Goal: Transaction & Acquisition: Purchase product/service

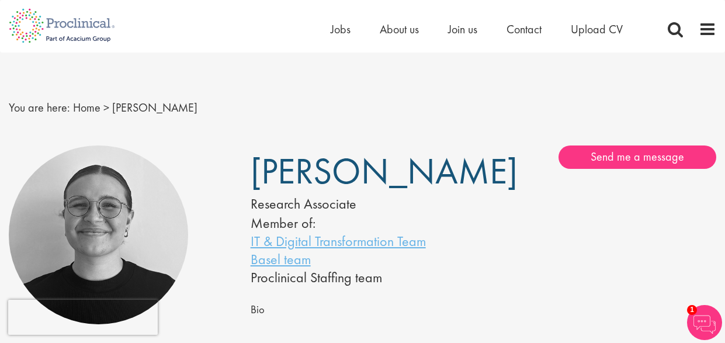
click at [464, 209] on div "Emma Pretorious Research Associate Member of: IT & Digital Transformation Team …" at bounding box center [363, 215] width 242 height 141
drag, startPoint x: 254, startPoint y: 204, endPoint x: 386, endPoint y: 216, distance: 132.6
click at [386, 195] on span "Emma Pretorious" at bounding box center [384, 171] width 267 height 47
copy span "Pretorious"
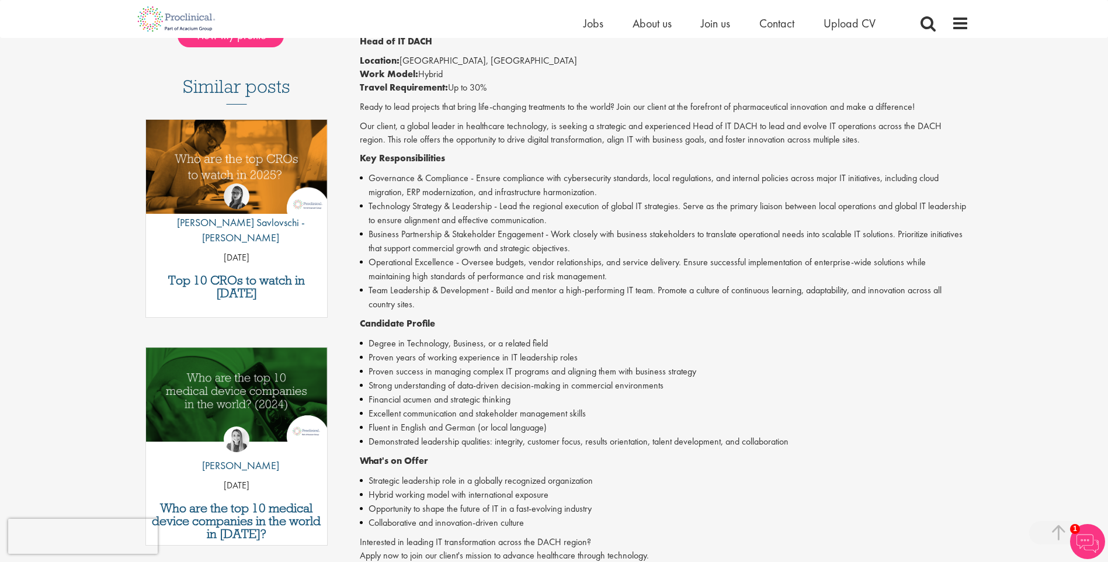
scroll to position [306, 0]
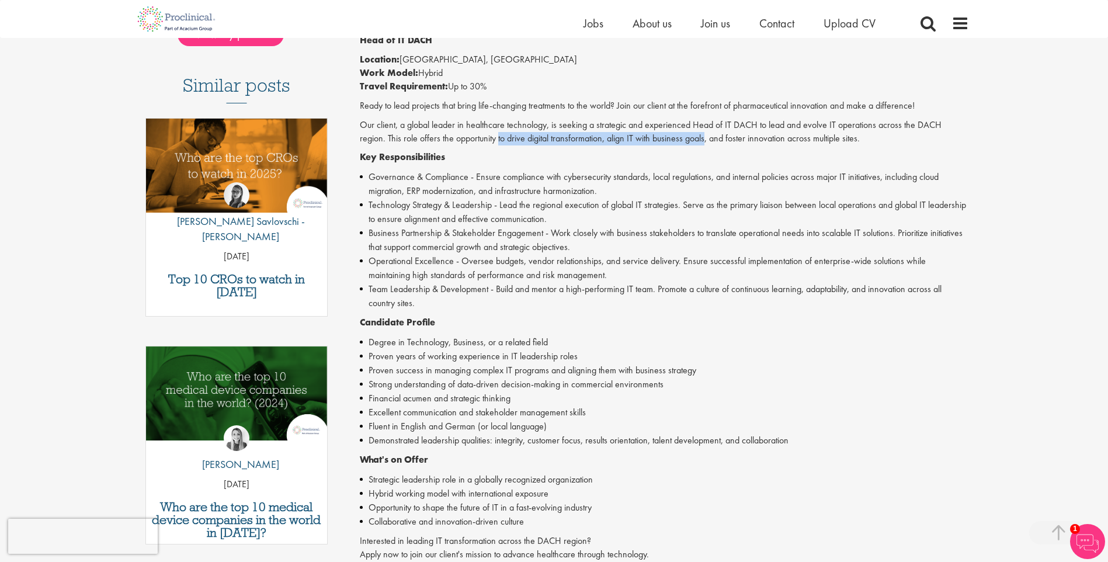
drag, startPoint x: 471, startPoint y: 138, endPoint x: 678, endPoint y: 143, distance: 206.8
click at [678, 143] on p "Our client, a global leader in healthcare technology, is seeking a strategic an…" at bounding box center [664, 132] width 609 height 27
copy p "to drive digital transformation, align IT with business goals"
click at [605, 234] on li "Business Partnership & Stakeholder Engagement - Work closely with business stak…" at bounding box center [664, 240] width 609 height 28
drag, startPoint x: 733, startPoint y: 106, endPoint x: 790, endPoint y: 107, distance: 57.3
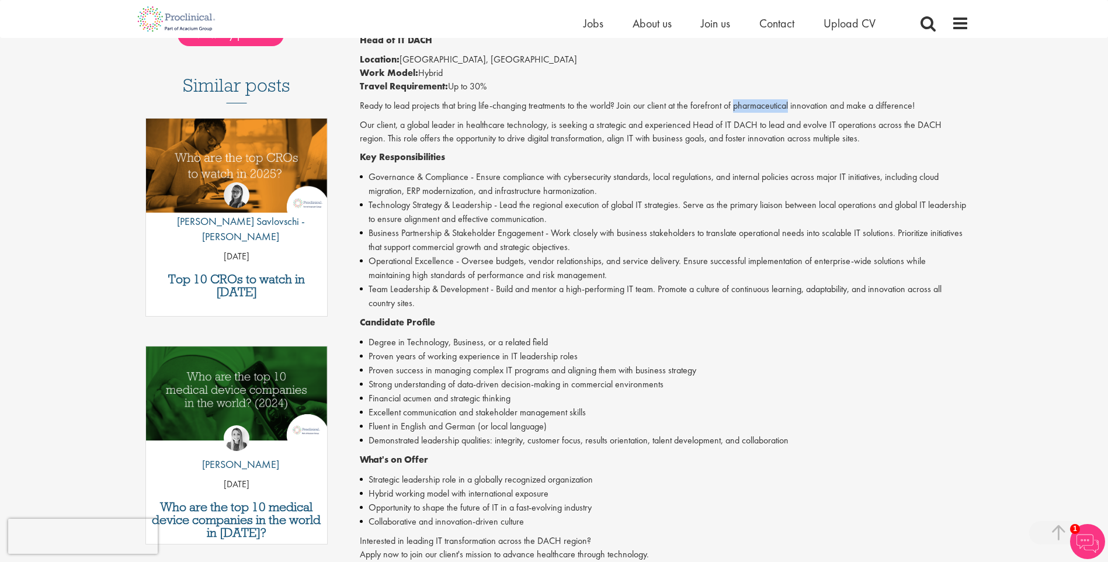
click at [790, 107] on p "Ready to lead projects that bring life-changing treatments to the world? Join o…" at bounding box center [664, 105] width 609 height 13
click at [564, 115] on div "Head of IT DACH Location: Mainz, Germany Work Model: Hybrid Travel Requirement:…" at bounding box center [664, 353] width 609 height 638
click at [768, 106] on p "Ready to lead projects that bring life-changing treatments to the world? Join o…" at bounding box center [664, 105] width 609 height 13
click at [769, 106] on p "Ready to lead projects that bring life-changing treatments to the world? Join o…" at bounding box center [664, 105] width 609 height 13
drag, startPoint x: 769, startPoint y: 106, endPoint x: 744, endPoint y: 106, distance: 24.5
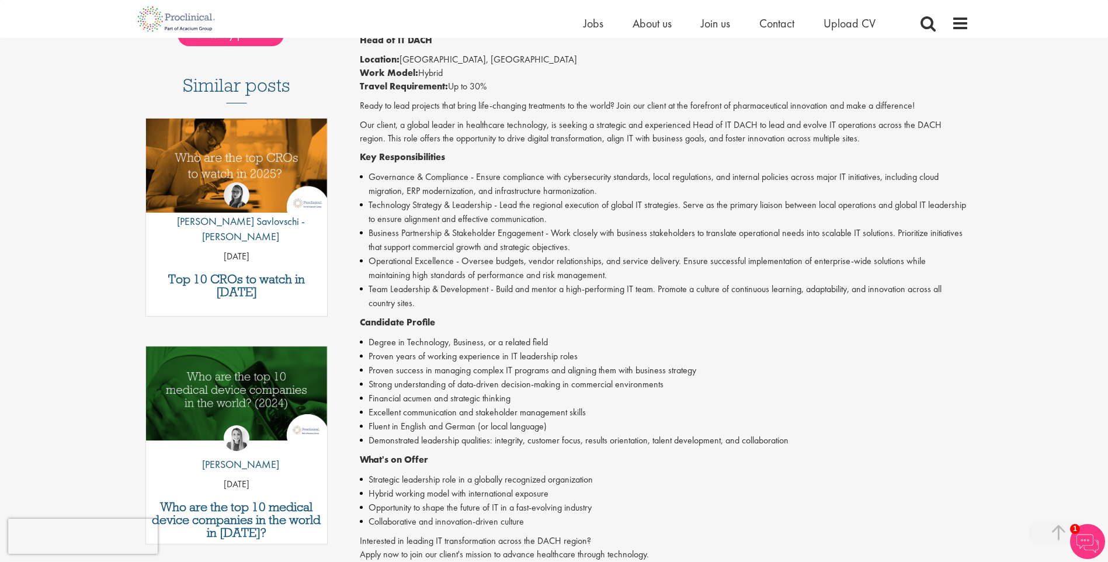
click at [744, 106] on p "Ready to lead projects that bring life-changing treatments to the world? Join o…" at bounding box center [664, 105] width 609 height 13
click at [745, 106] on p "Ready to lead projects that bring life-changing treatments to the world? Join o…" at bounding box center [664, 105] width 609 height 13
copy p "pharmaceutical"
drag, startPoint x: 671, startPoint y: 105, endPoint x: 828, endPoint y: 105, distance: 157.7
click at [828, 105] on p "Ready to lead projects that bring life-changing treatments to the world? Join o…" at bounding box center [664, 105] width 609 height 13
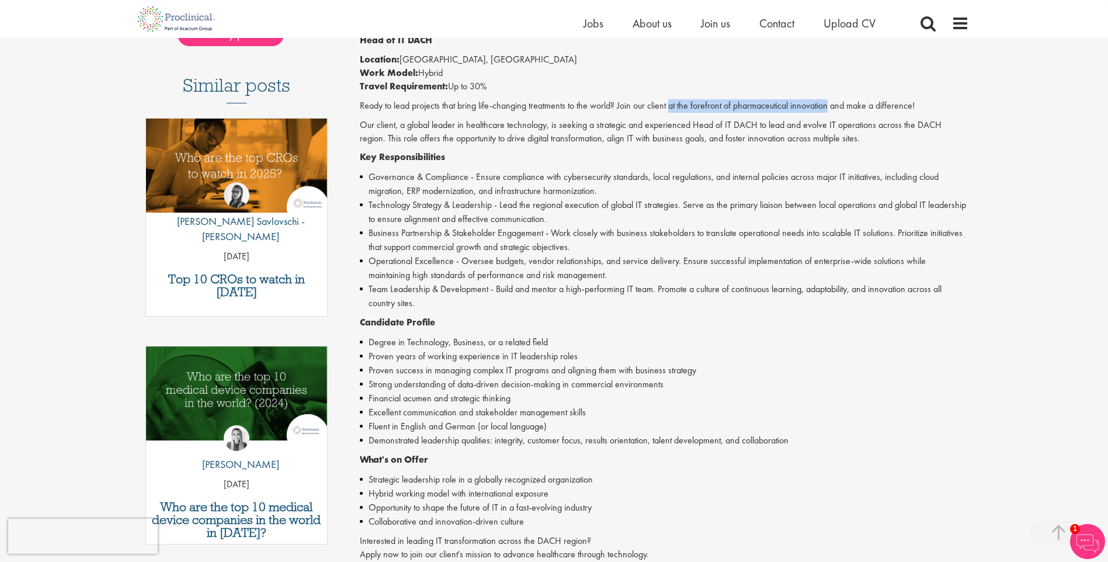
copy p "at the forefront of pharmaceutical innovation"
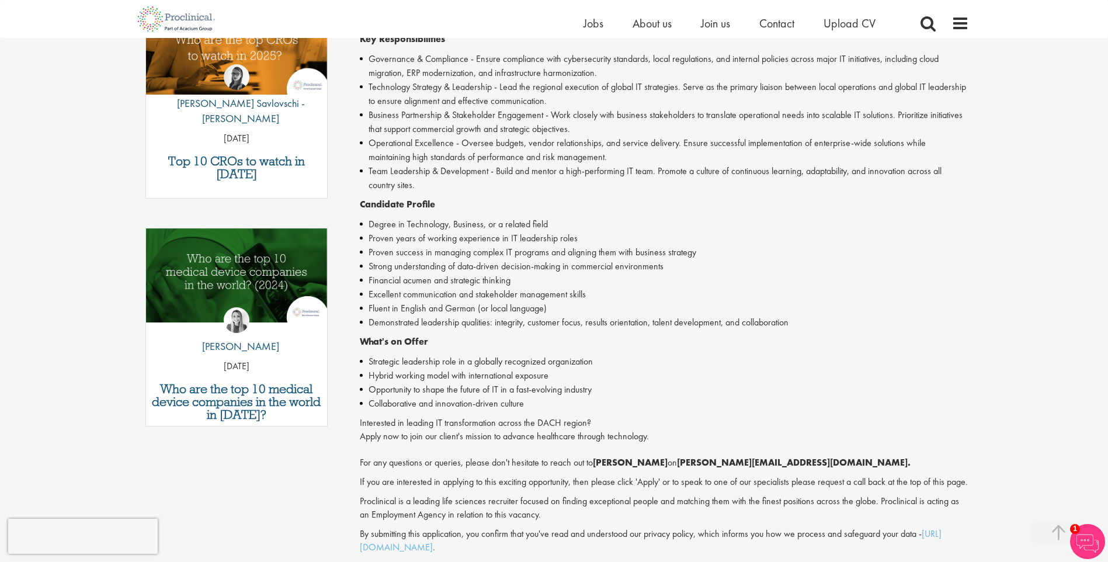
scroll to position [424, 0]
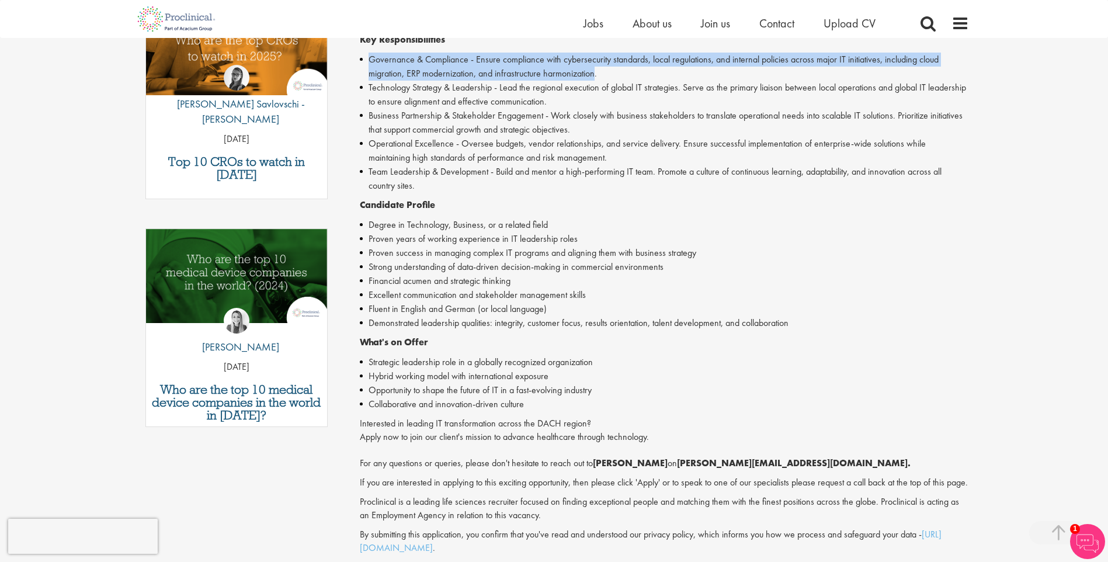
drag, startPoint x: 372, startPoint y: 58, endPoint x: 595, endPoint y: 77, distance: 224.5
click at [595, 77] on li "Governance & Compliance - Ensure compliance with cybersecurity standards, local…" at bounding box center [664, 67] width 609 height 28
copy li "Governance & Compliance - Ensure compliance with cybersecurity standards, local…"
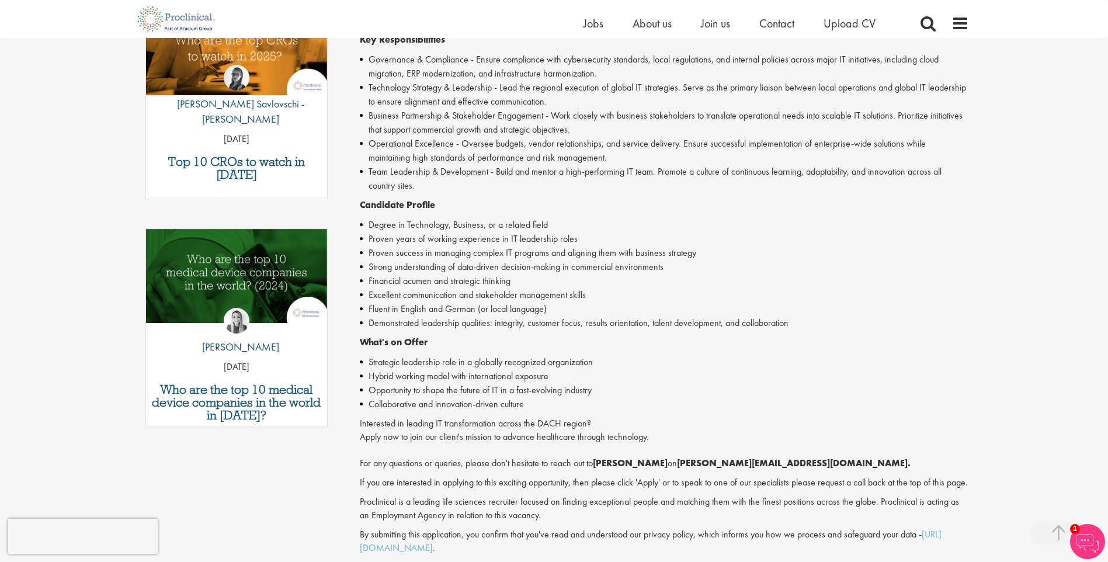
click at [552, 169] on li "Team Leadership & Development - Build and mentor a high-performing IT team. Pro…" at bounding box center [664, 179] width 609 height 28
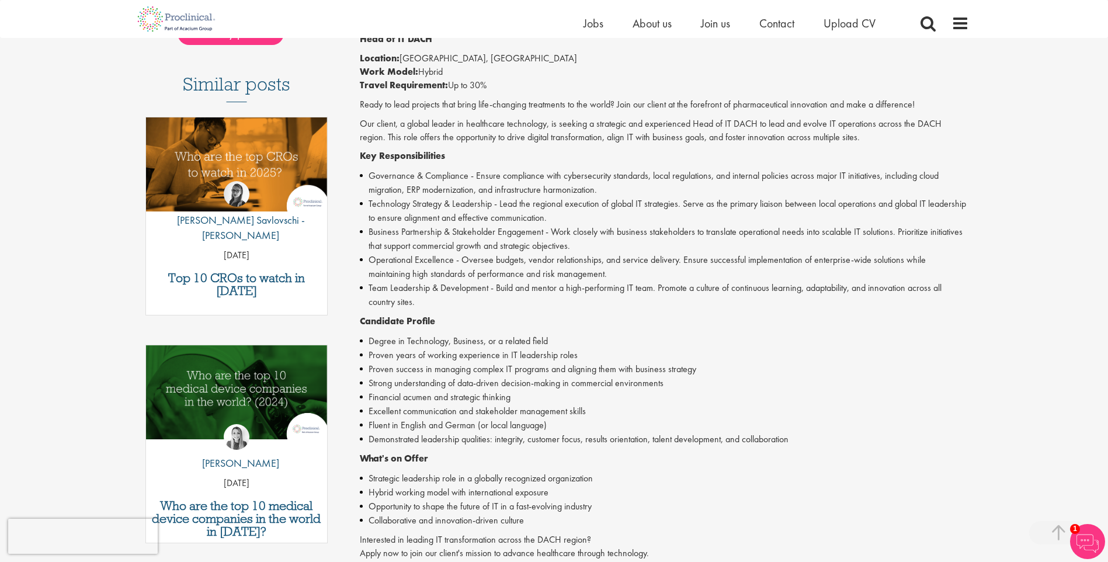
scroll to position [307, 0]
drag, startPoint x: 455, startPoint y: 105, endPoint x: 611, endPoint y: 104, distance: 156.0
click at [611, 104] on p "Ready to lead projects that bring life-changing treatments to the world? Join o…" at bounding box center [664, 105] width 609 height 13
copy p "t bring life-changing treatments to the world"
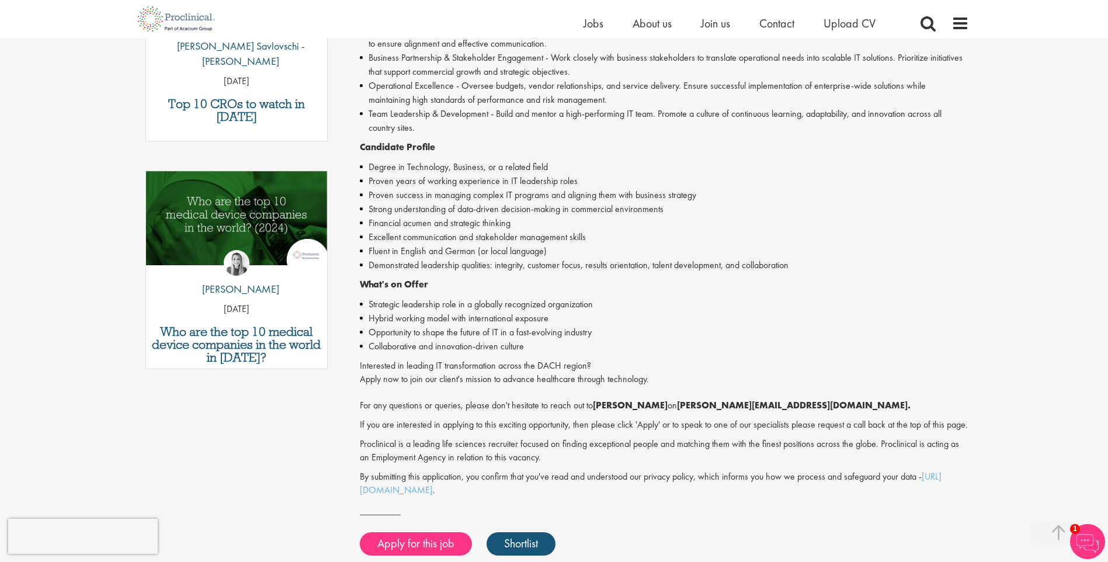
scroll to position [482, 0]
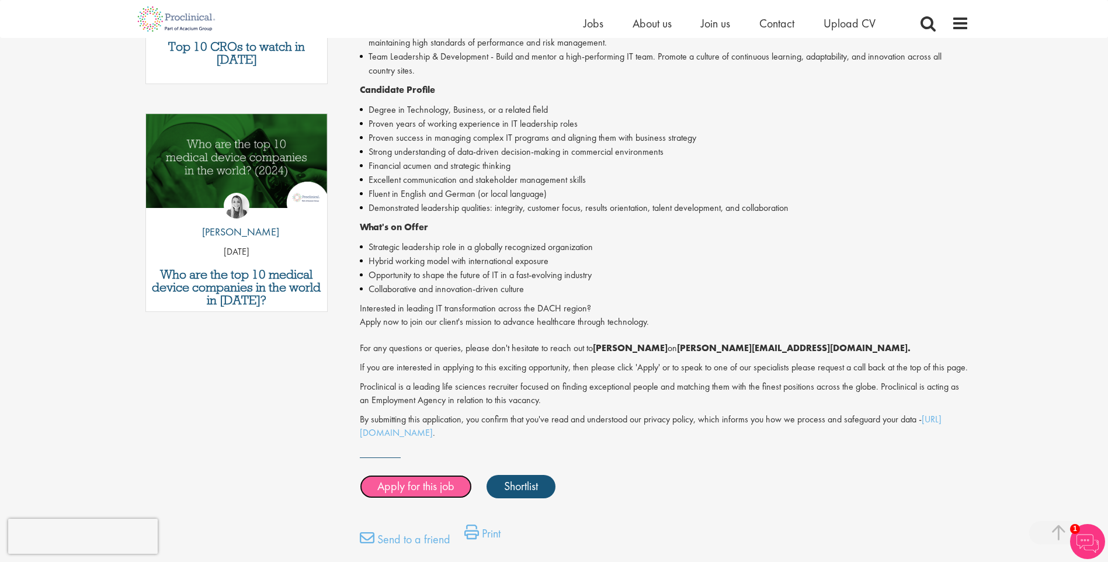
click at [438, 495] on link "Apply for this job" at bounding box center [416, 486] width 112 height 23
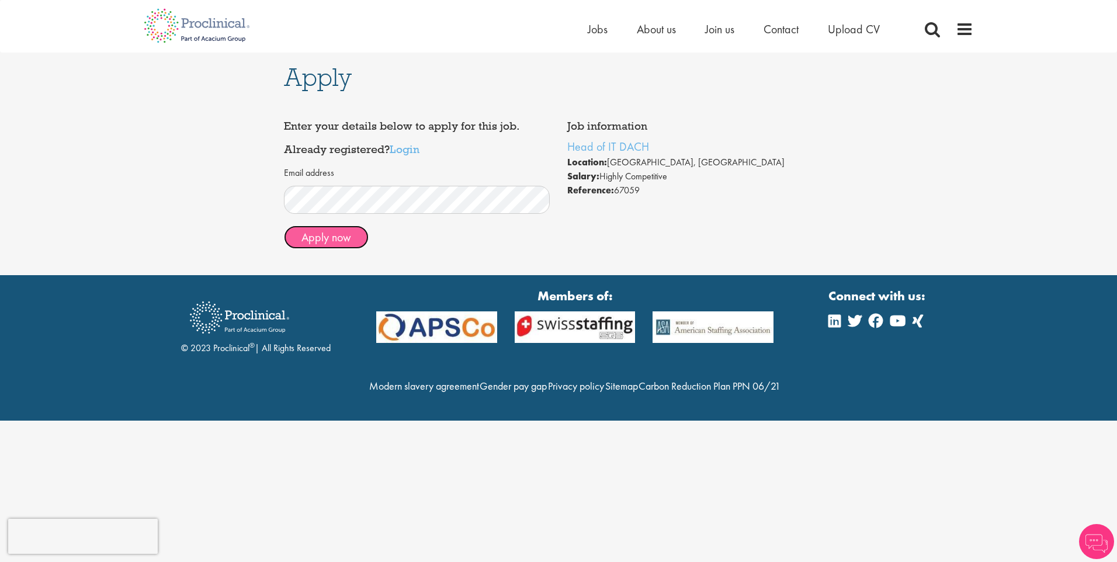
click at [337, 244] on button "Apply now" at bounding box center [326, 236] width 85 height 23
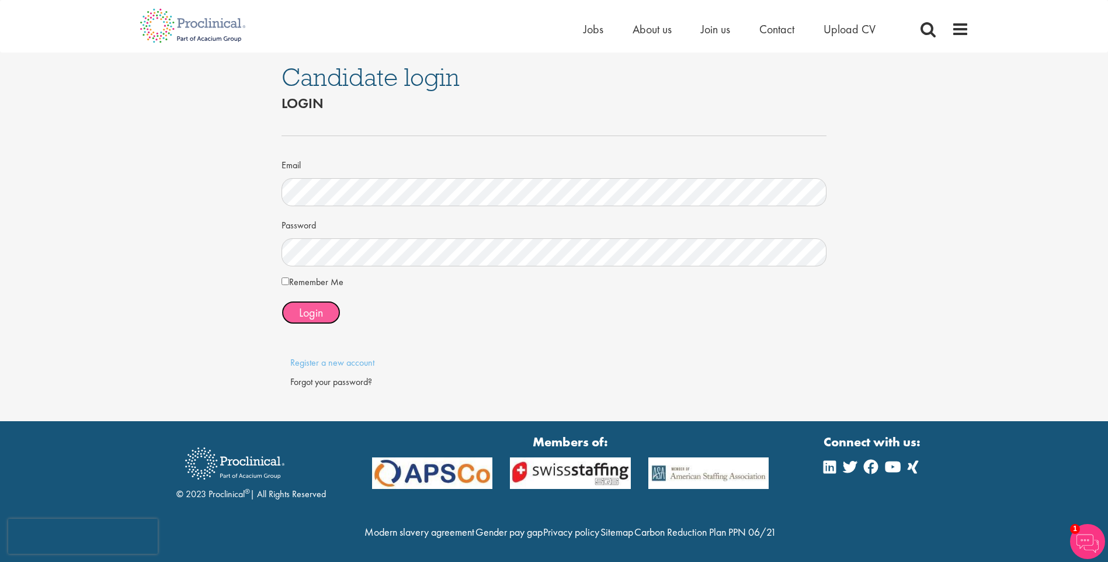
click at [317, 310] on span "Login" at bounding box center [311, 312] width 24 height 15
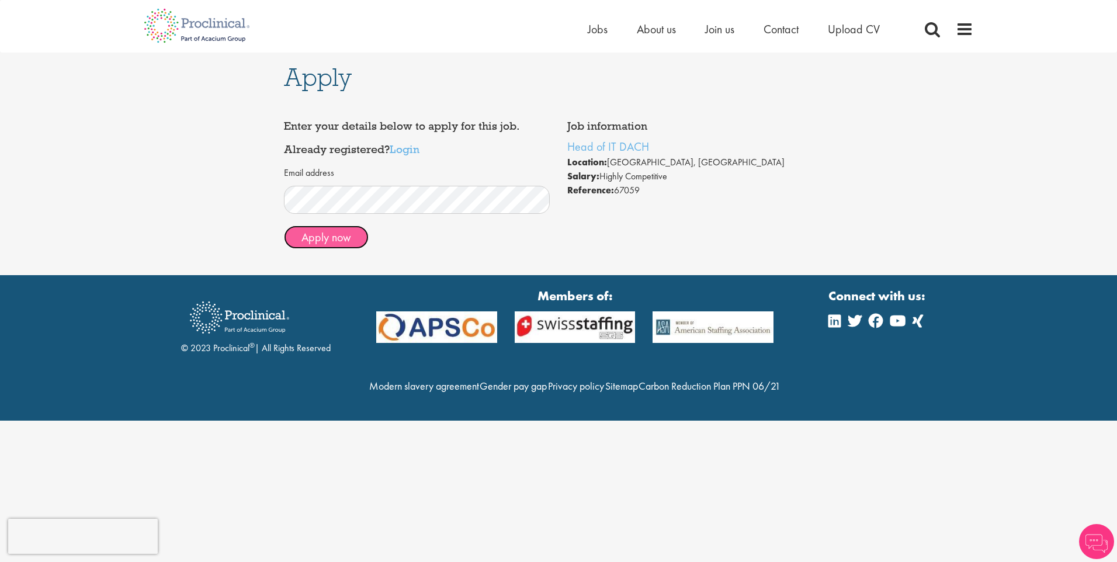
click at [345, 238] on button "Apply now" at bounding box center [326, 236] width 85 height 23
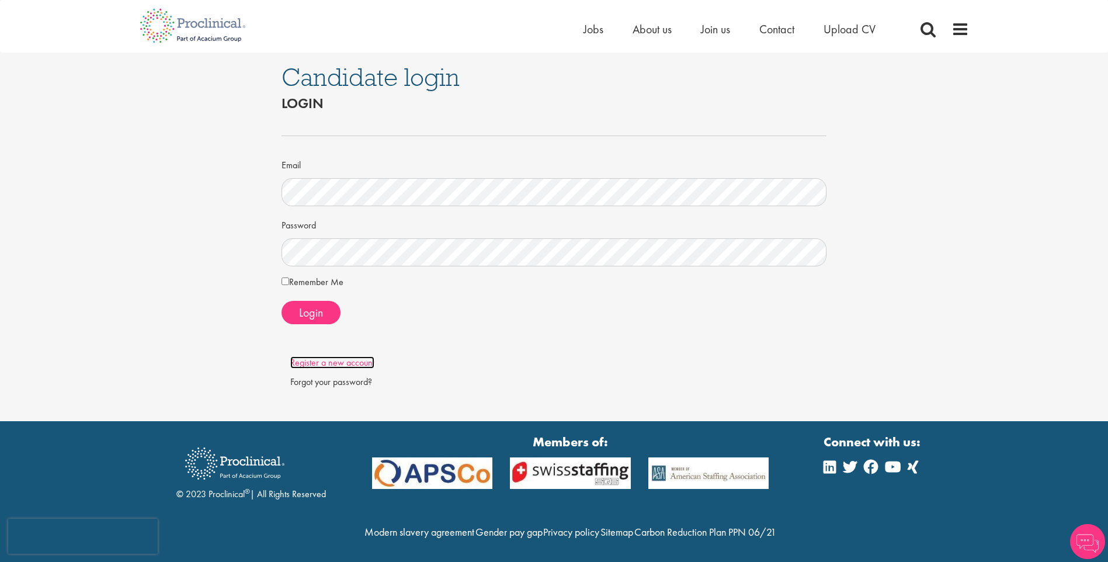
click at [349, 359] on link "Register a new account" at bounding box center [332, 362] width 84 height 12
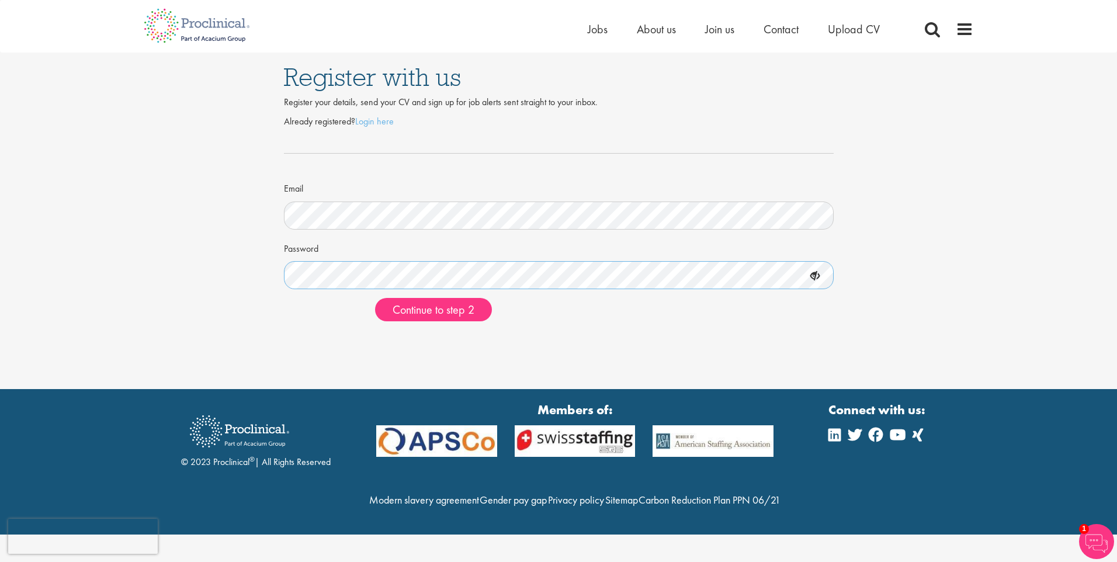
click at [375, 298] on button "Continue to step 2" at bounding box center [433, 309] width 117 height 23
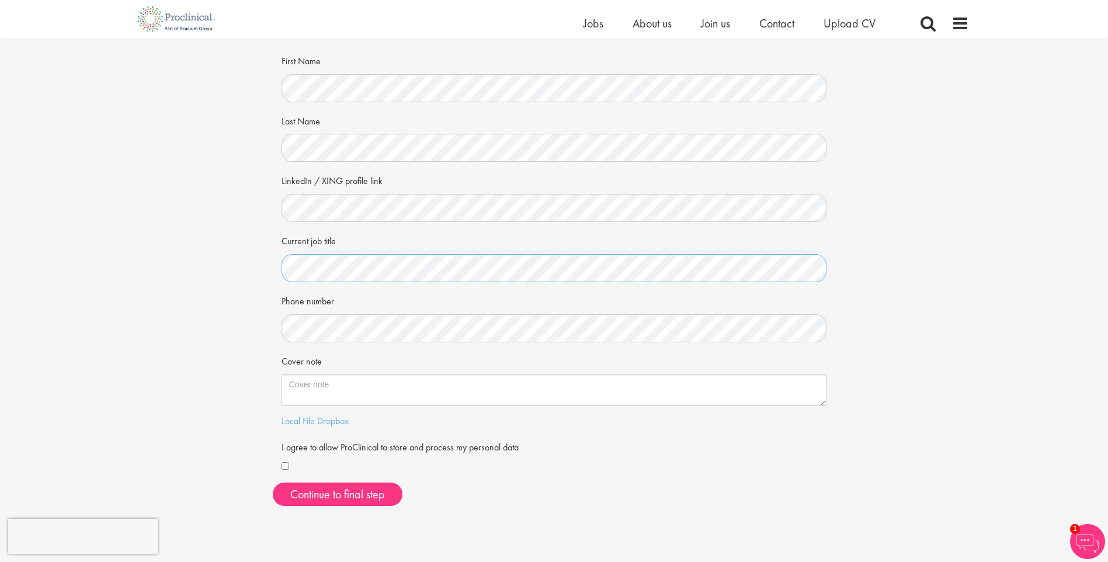
scroll to position [58, 0]
click at [313, 487] on button "Continue to final step" at bounding box center [338, 493] width 130 height 23
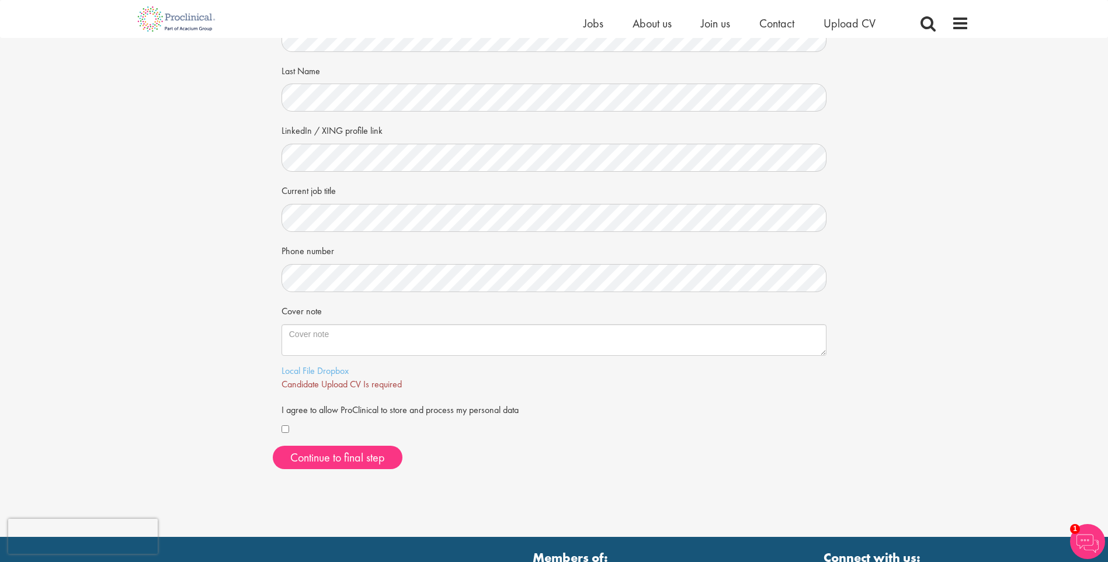
scroll to position [0, 0]
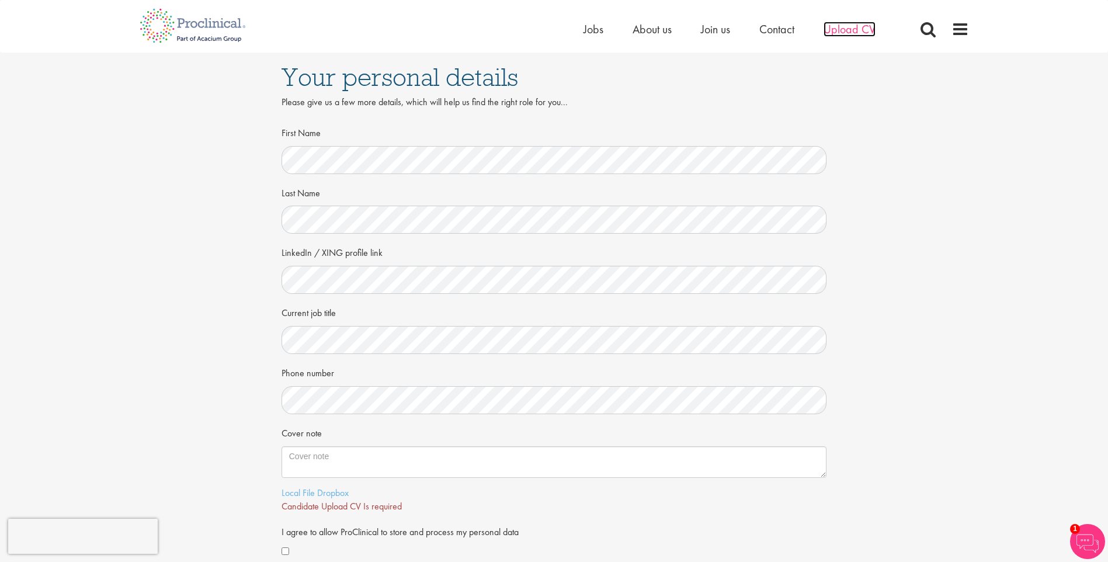
click at [845, 29] on span "Upload CV" at bounding box center [850, 29] width 52 height 15
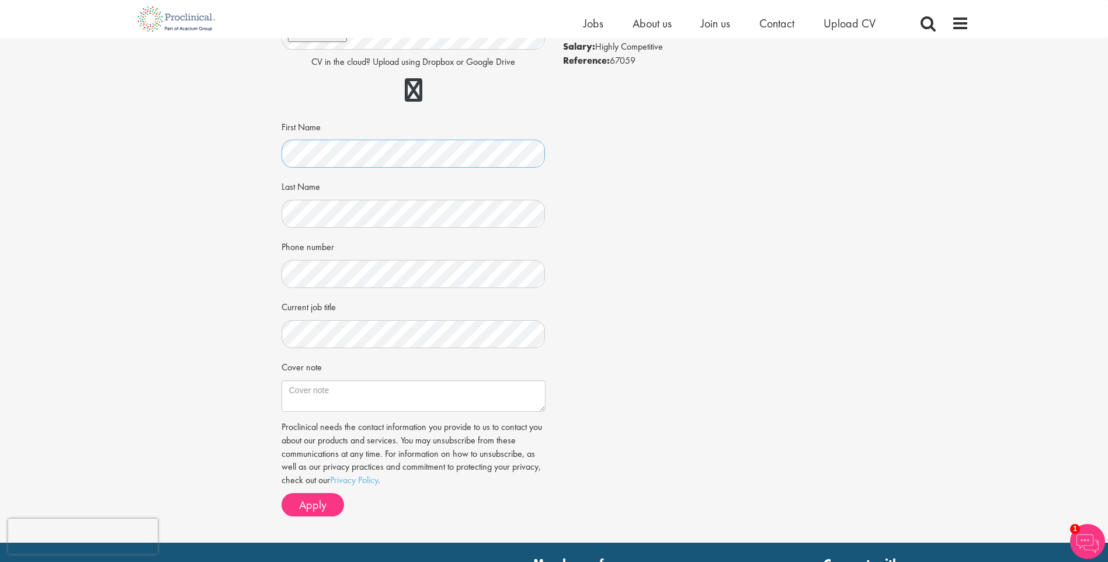
scroll to position [116, 0]
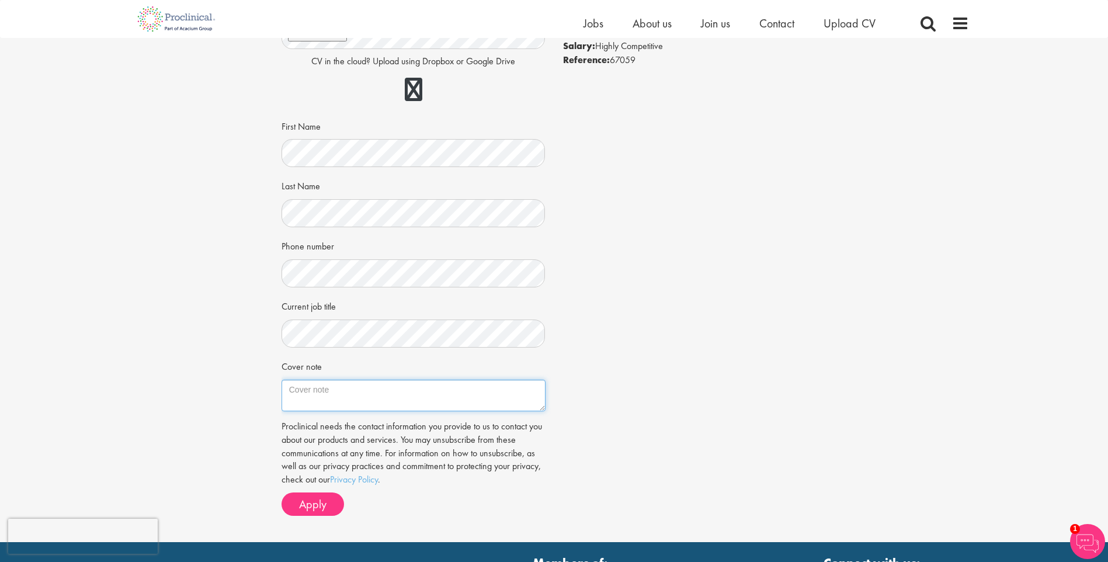
click at [415, 385] on textarea "Cover note" at bounding box center [414, 396] width 264 height 32
paste textarea "Dear Emma Pretorious, You are looking for an experienced global leader to drive…"
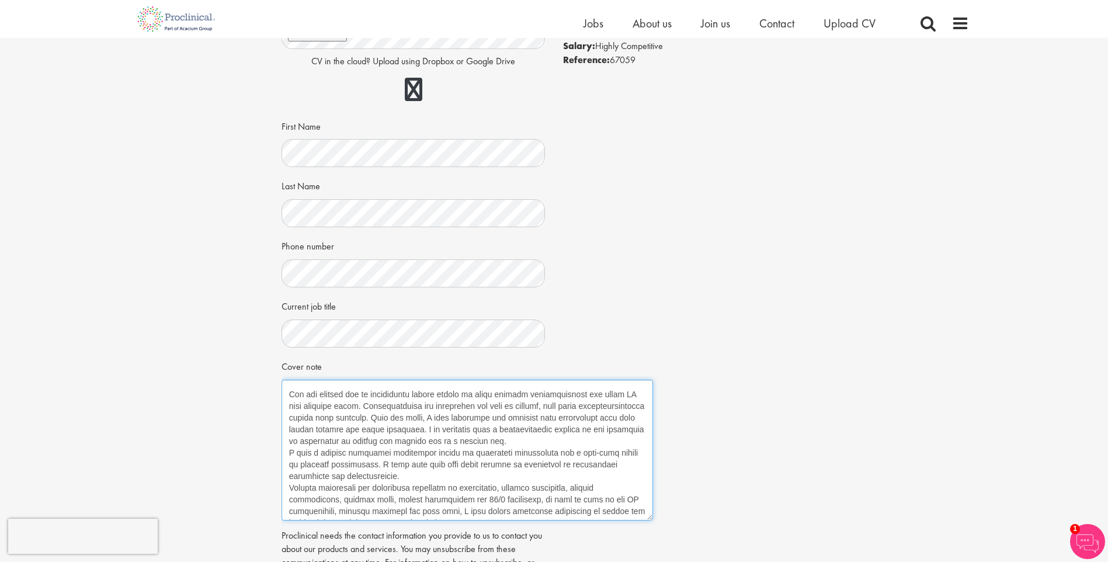
drag, startPoint x: 544, startPoint y: 408, endPoint x: 651, endPoint y: 517, distance: 153.3
click at [651, 517] on textarea "Cover note" at bounding box center [468, 450] width 372 height 141
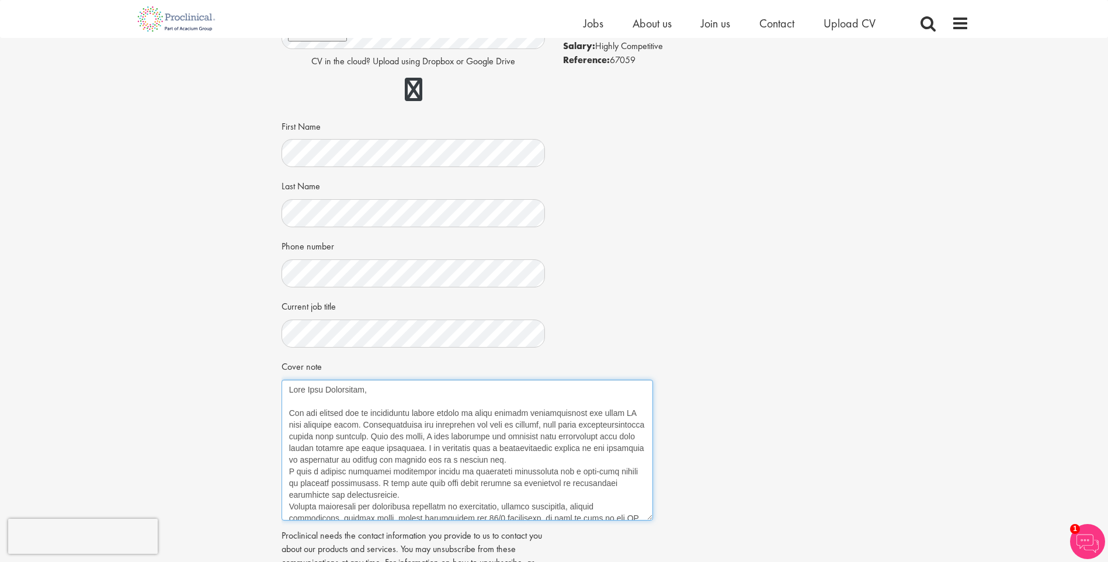
scroll to position [115, 0]
click at [445, 498] on textarea "Cover note" at bounding box center [468, 450] width 372 height 141
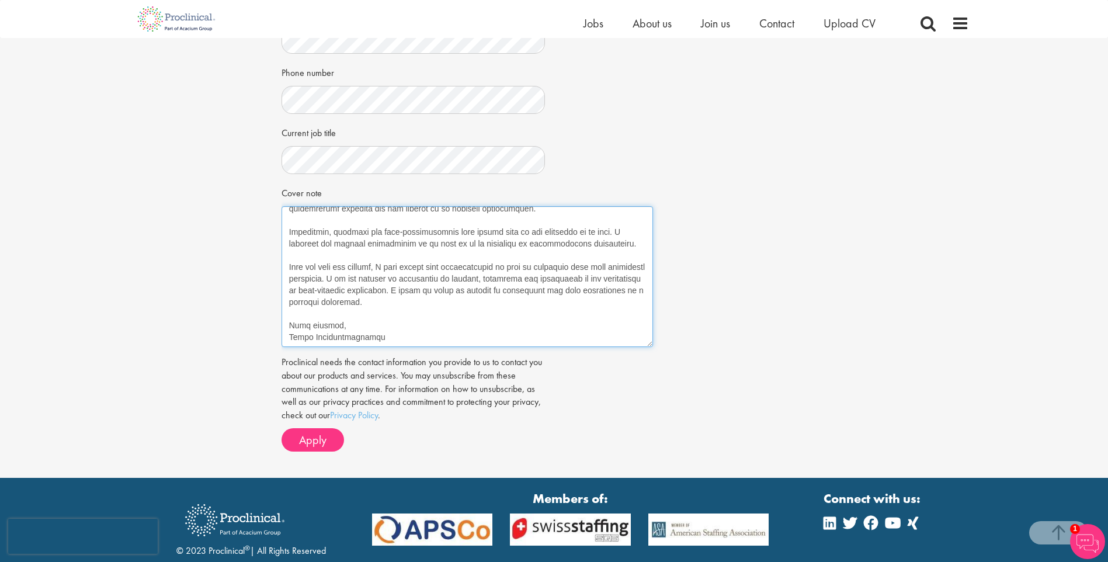
scroll to position [290, 0]
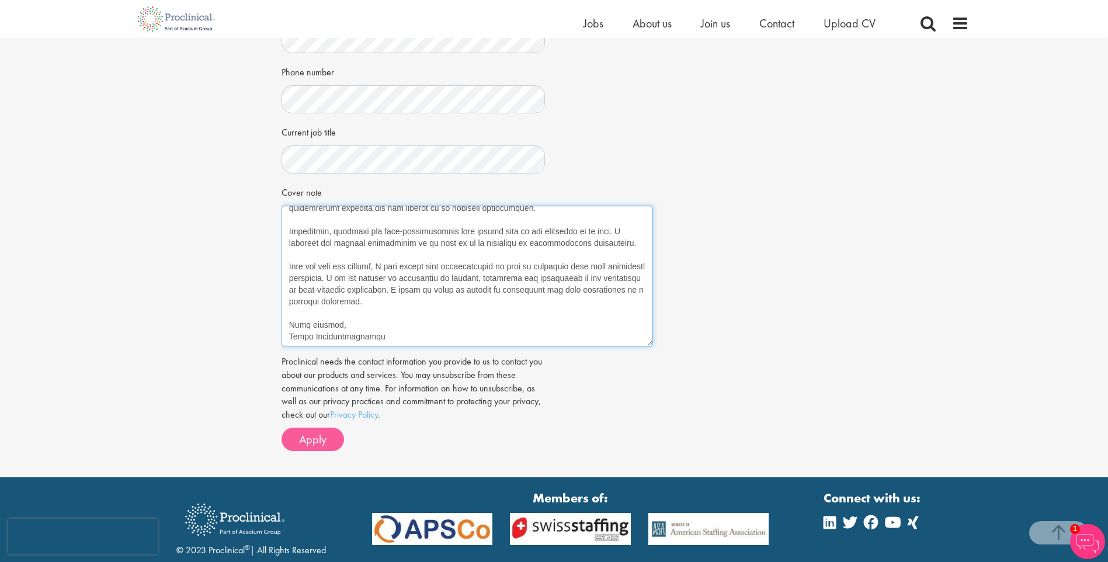
type textarea "Dear Emma Pretorious, You are looking for an experienced global leader to drive…"
click at [333, 438] on button "Apply" at bounding box center [313, 439] width 63 height 23
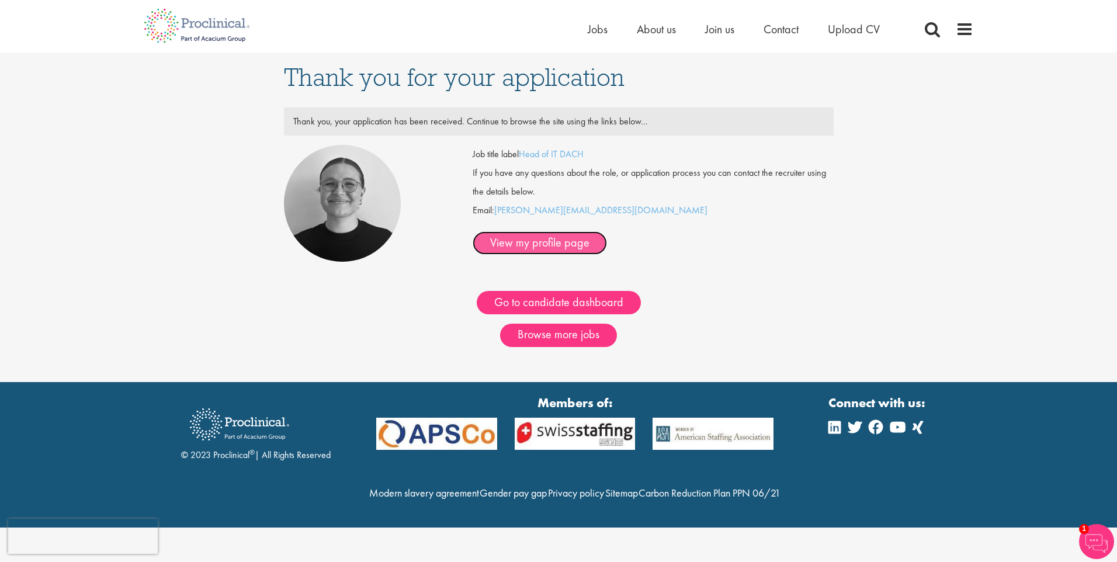
click at [607, 231] on link "View my profile page" at bounding box center [540, 242] width 134 height 23
